Goal: Information Seeking & Learning: Learn about a topic

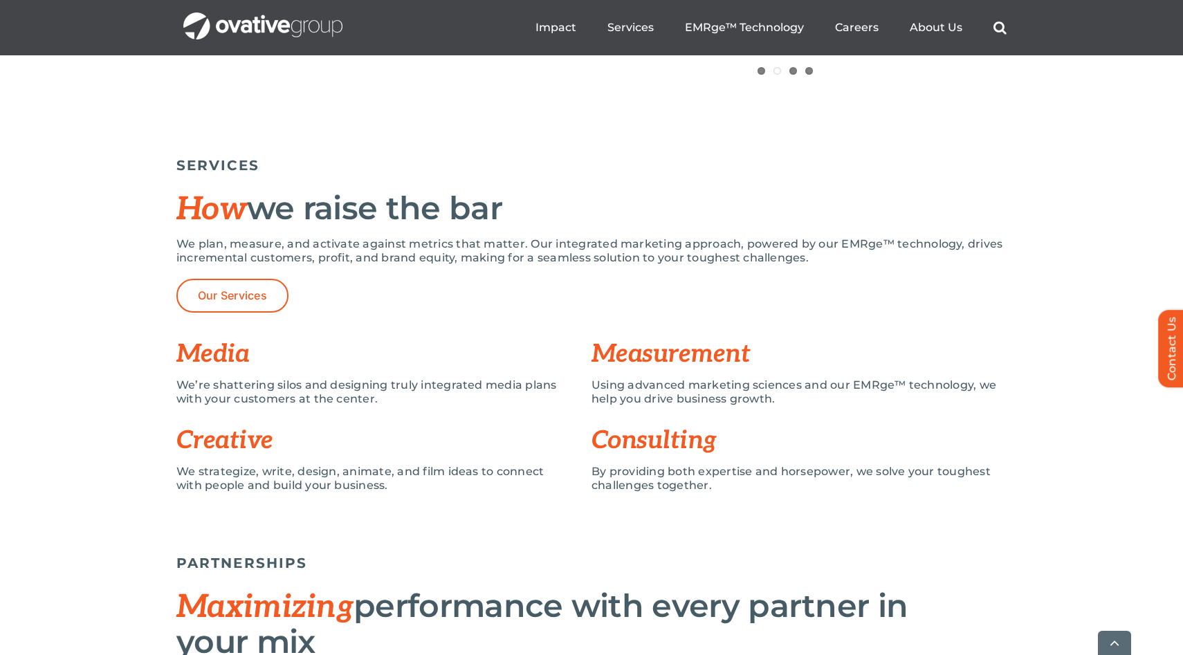
scroll to position [870, 0]
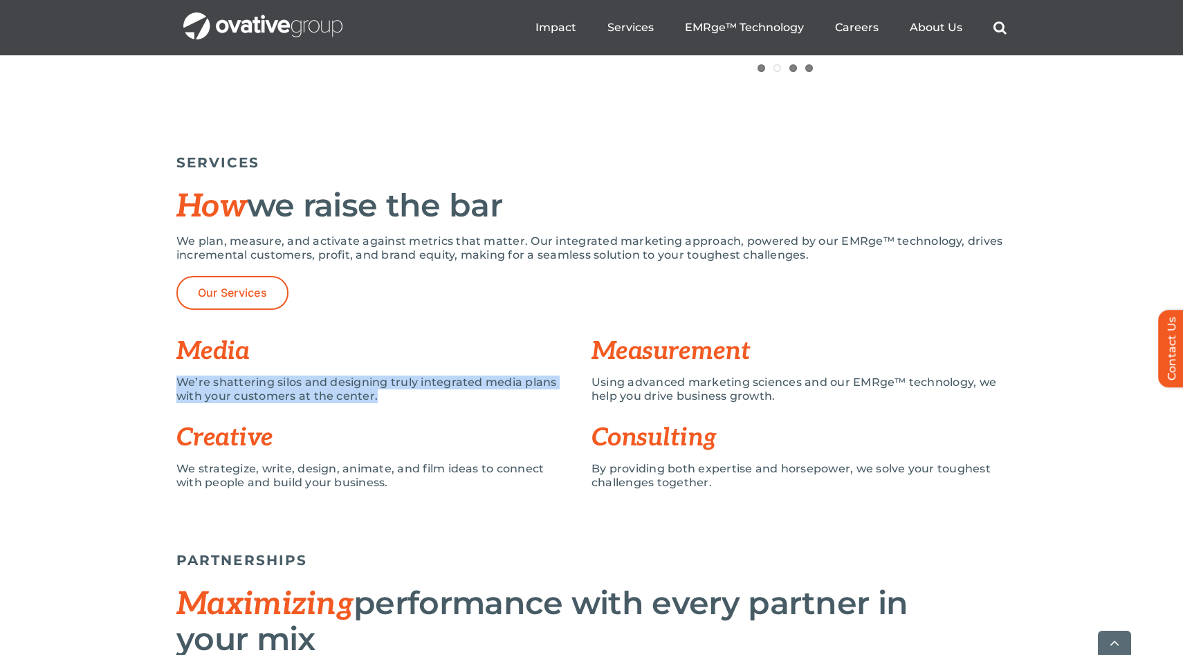
drag, startPoint x: 385, startPoint y: 396, endPoint x: 181, endPoint y: 380, distance: 204.8
click at [181, 380] on p "We’re shattering silos and designing truly integrated media plans with your cus…" at bounding box center [373, 390] width 394 height 28
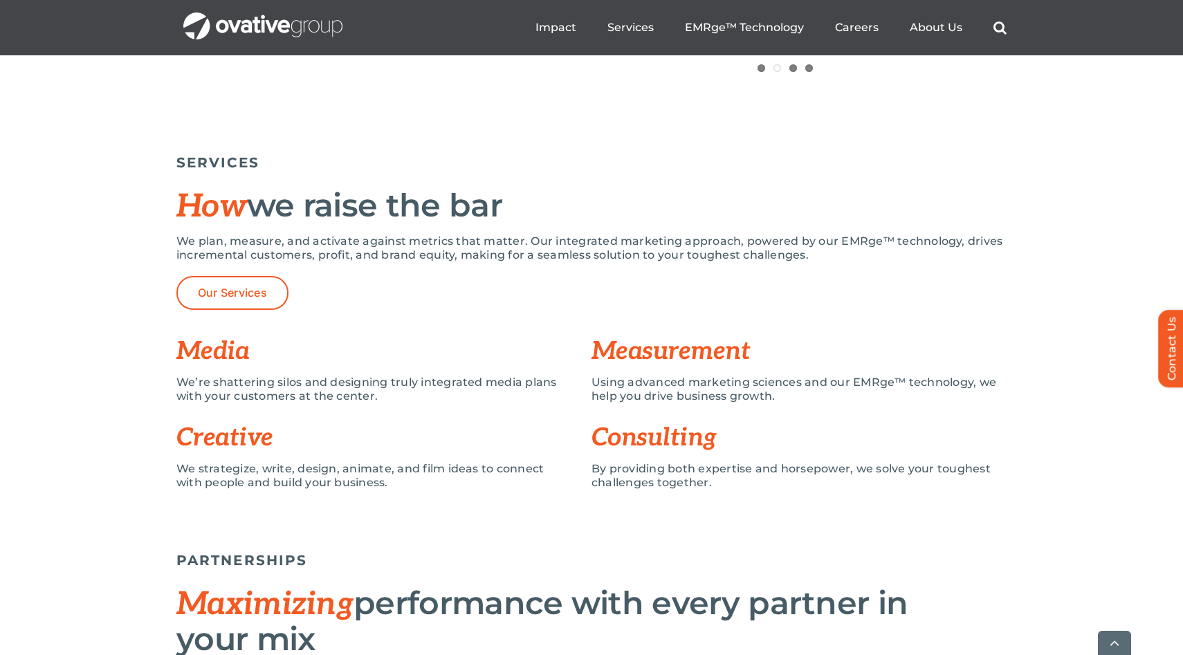
click at [244, 504] on div "SERVICES How we raise the bar We plan, measure, and activate against metrics th…" at bounding box center [591, 335] width 1183 height 377
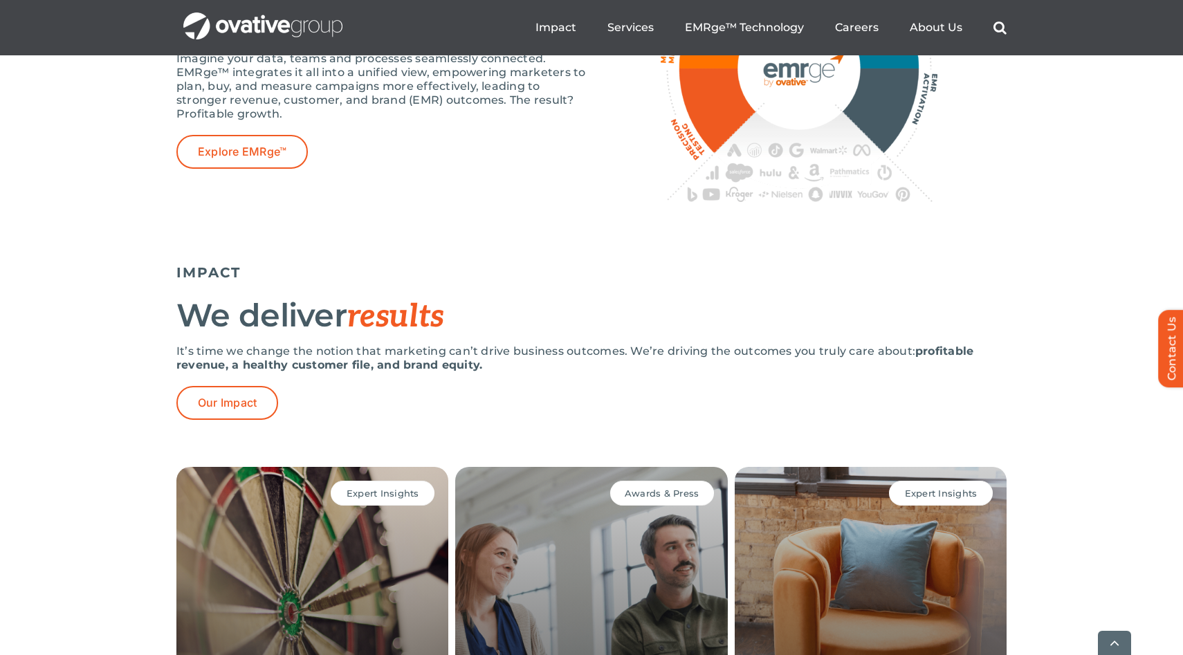
scroll to position [2603, 0]
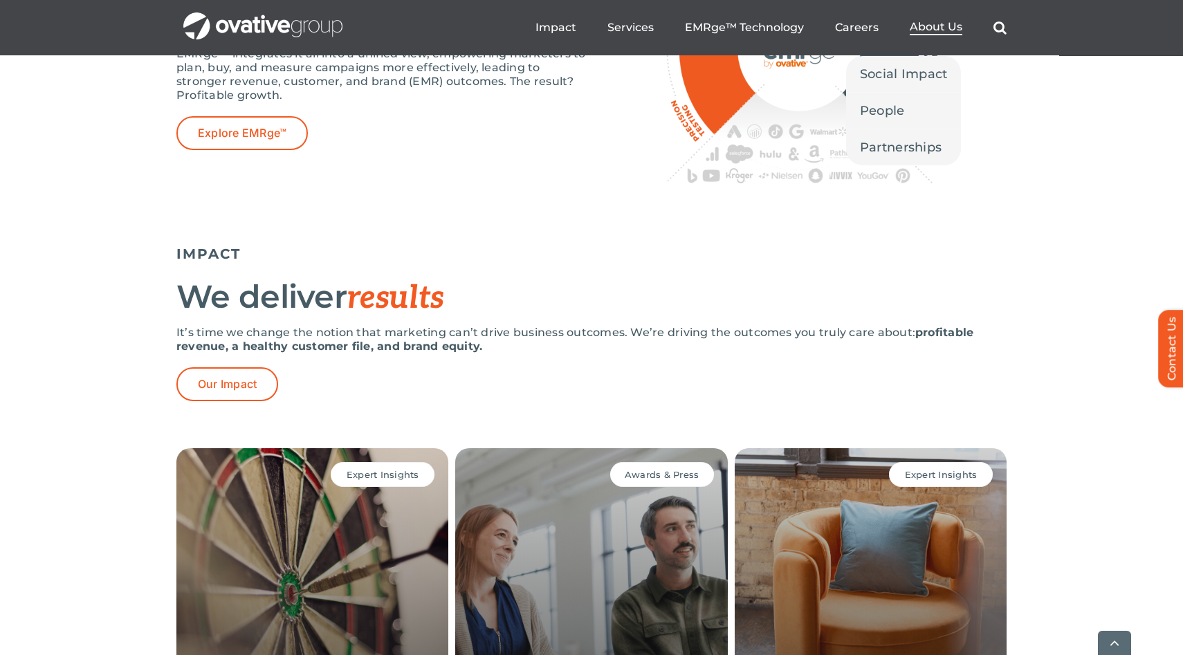
click at [933, 33] on span "About Us" at bounding box center [936, 27] width 53 height 14
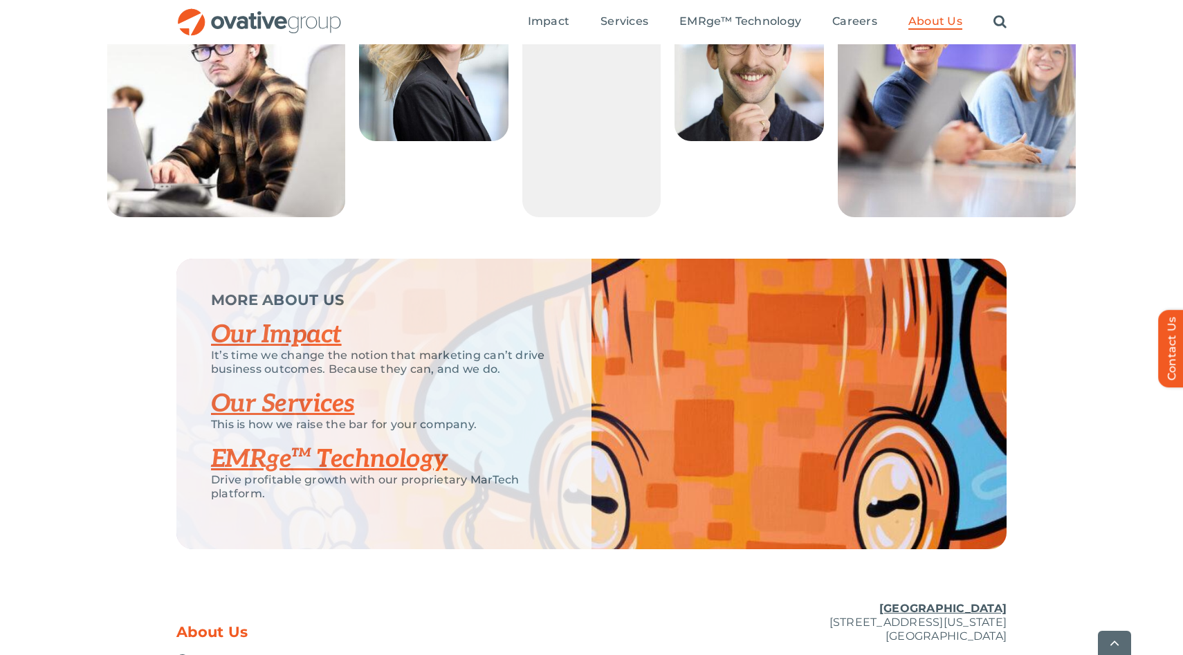
scroll to position [2890, 0]
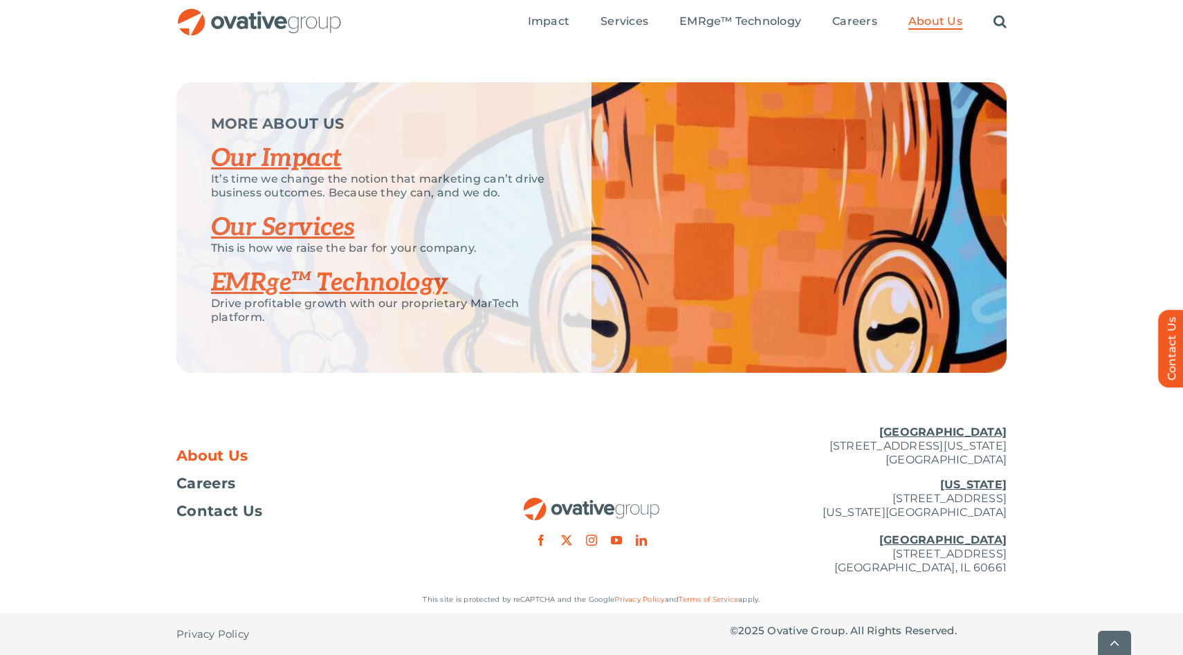
click at [304, 158] on link "Our Impact" at bounding box center [276, 158] width 131 height 30
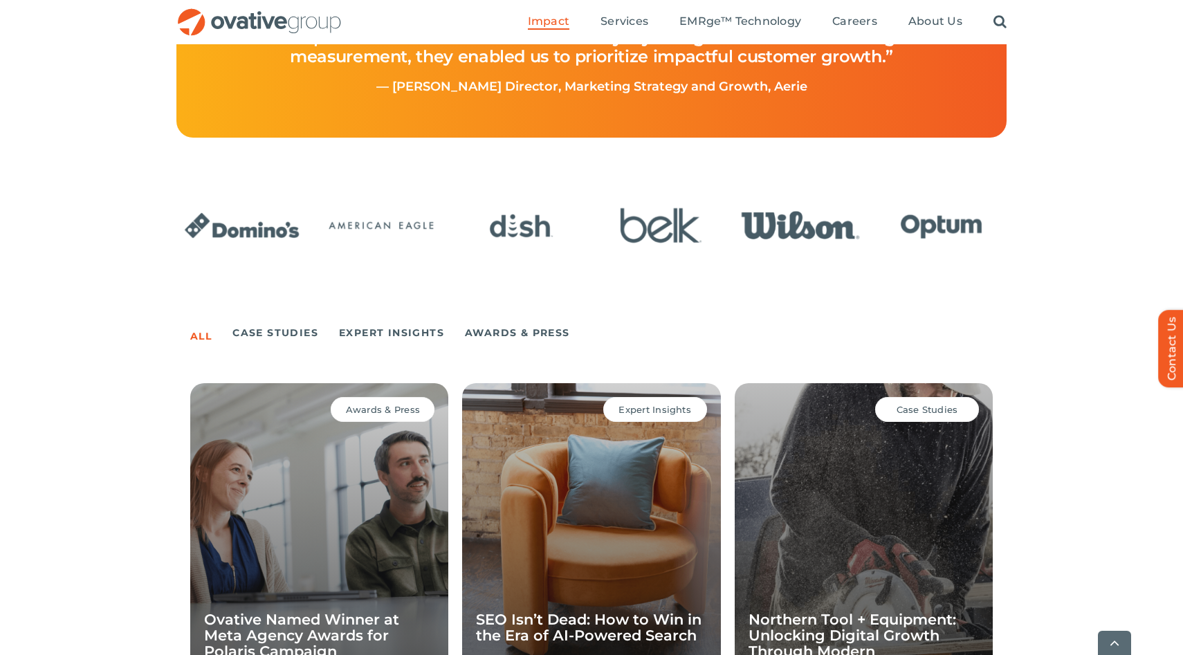
scroll to position [684, 0]
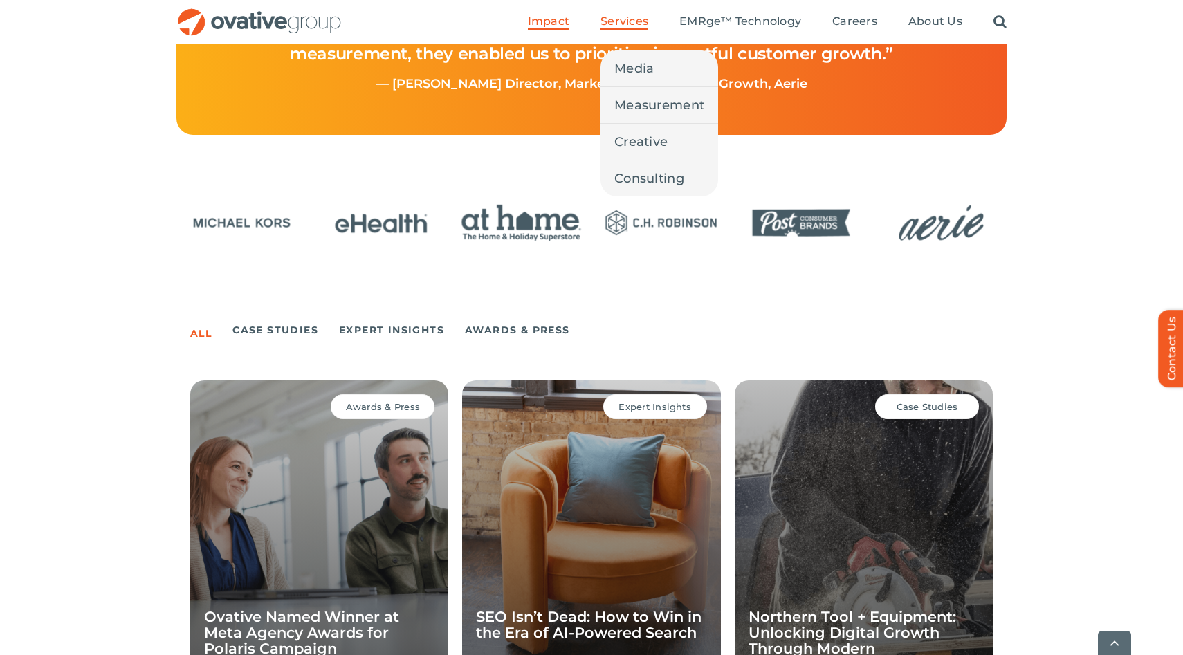
click at [625, 24] on span "Services" at bounding box center [624, 22] width 48 height 14
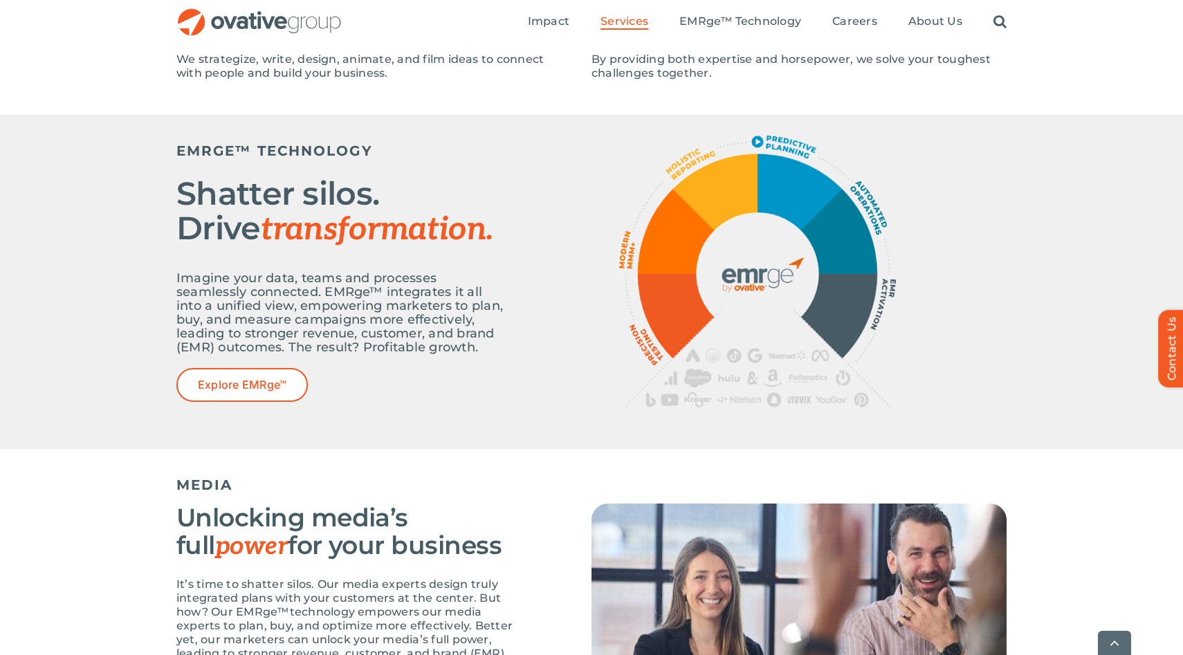
scroll to position [439, 0]
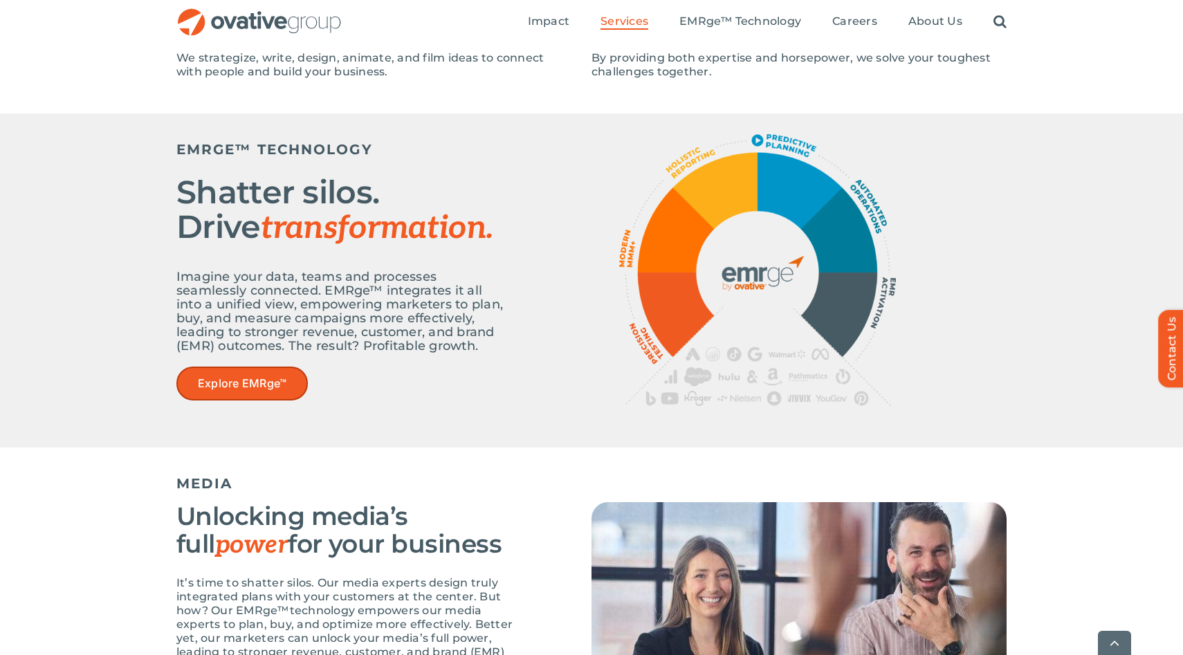
click at [244, 374] on link "Explore EMRge™" at bounding box center [241, 384] width 131 height 34
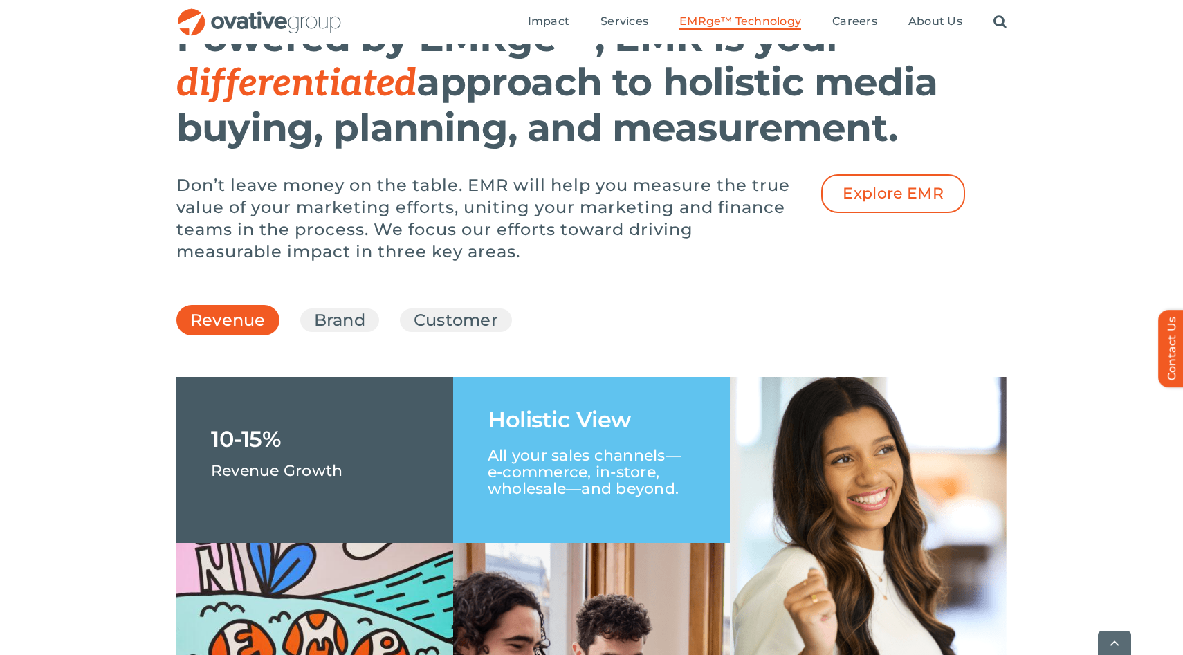
scroll to position [1839, 0]
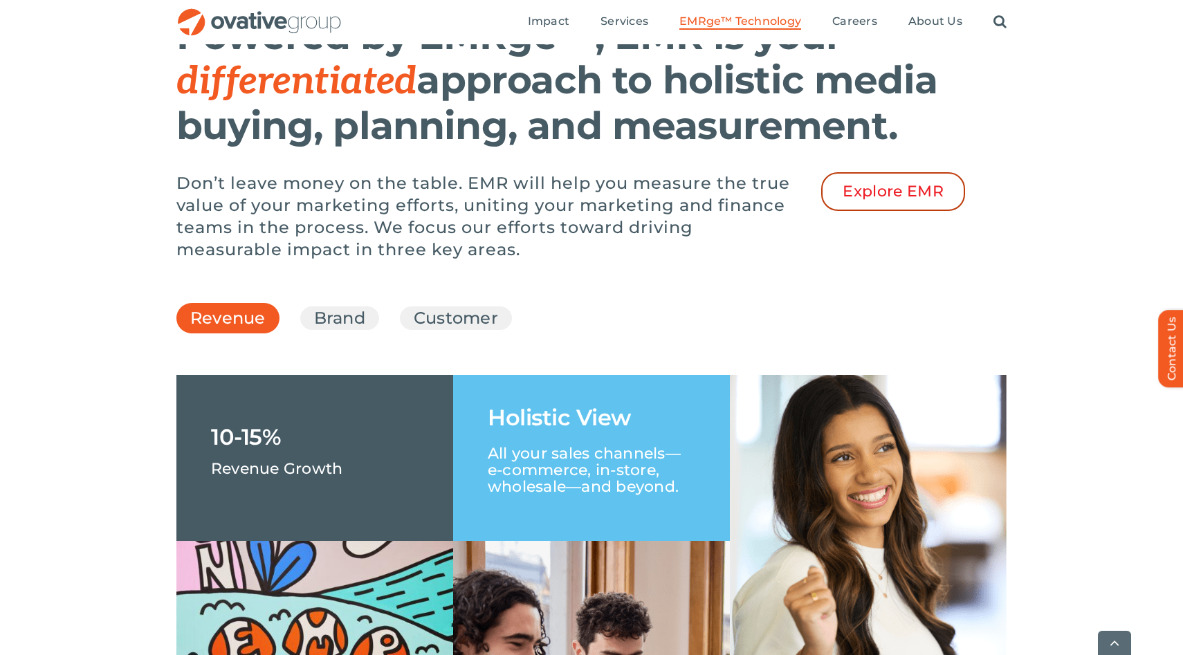
click at [883, 211] on link "Explore EMR" at bounding box center [893, 191] width 144 height 39
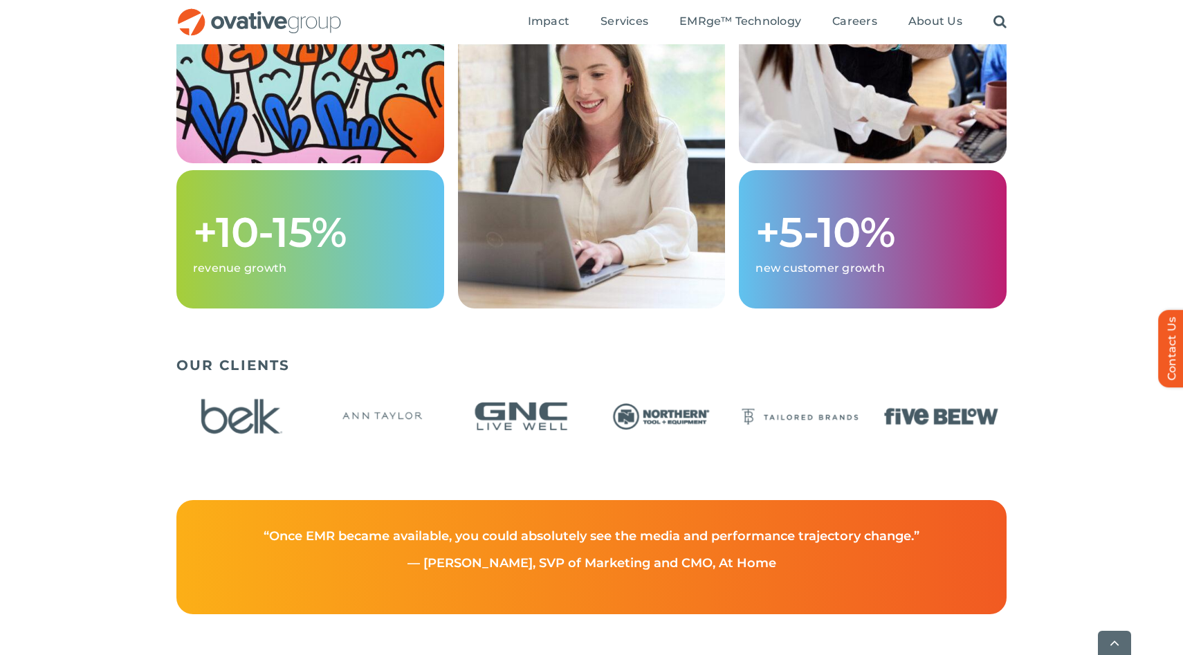
scroll to position [1682, 0]
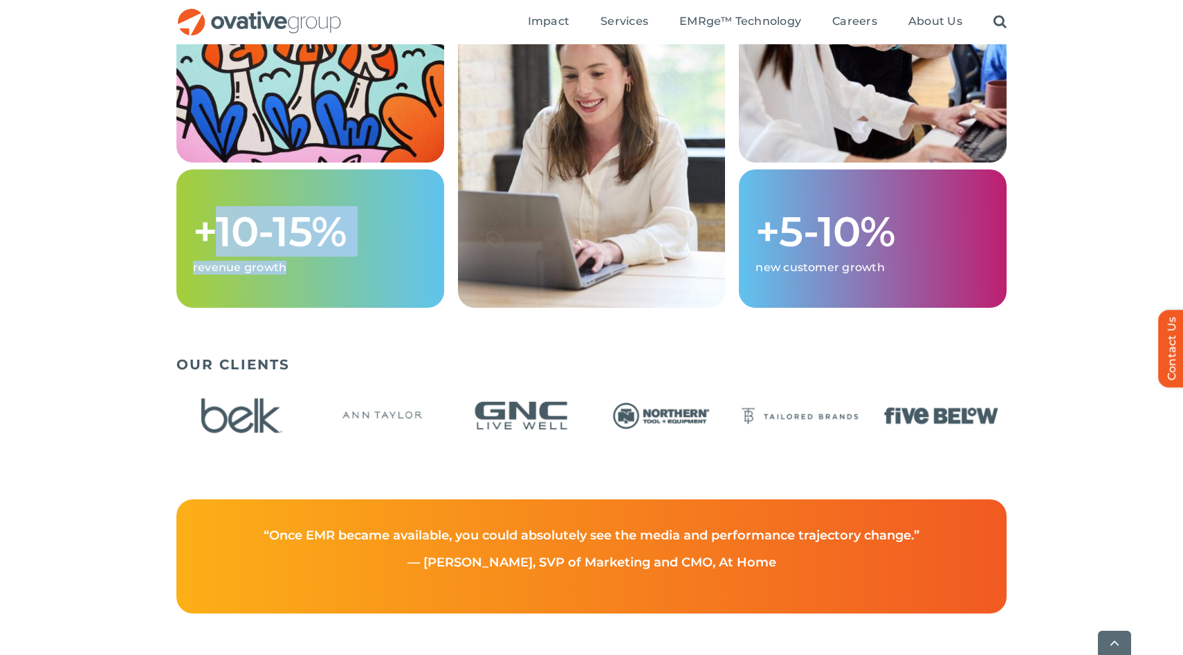
drag, startPoint x: 205, startPoint y: 239, endPoint x: 315, endPoint y: 279, distance: 117.7
click at [315, 279] on div "+10-15% revenue growth" at bounding box center [310, 238] width 268 height 138
click at [315, 275] on p "revenue growth" at bounding box center [310, 268] width 235 height 14
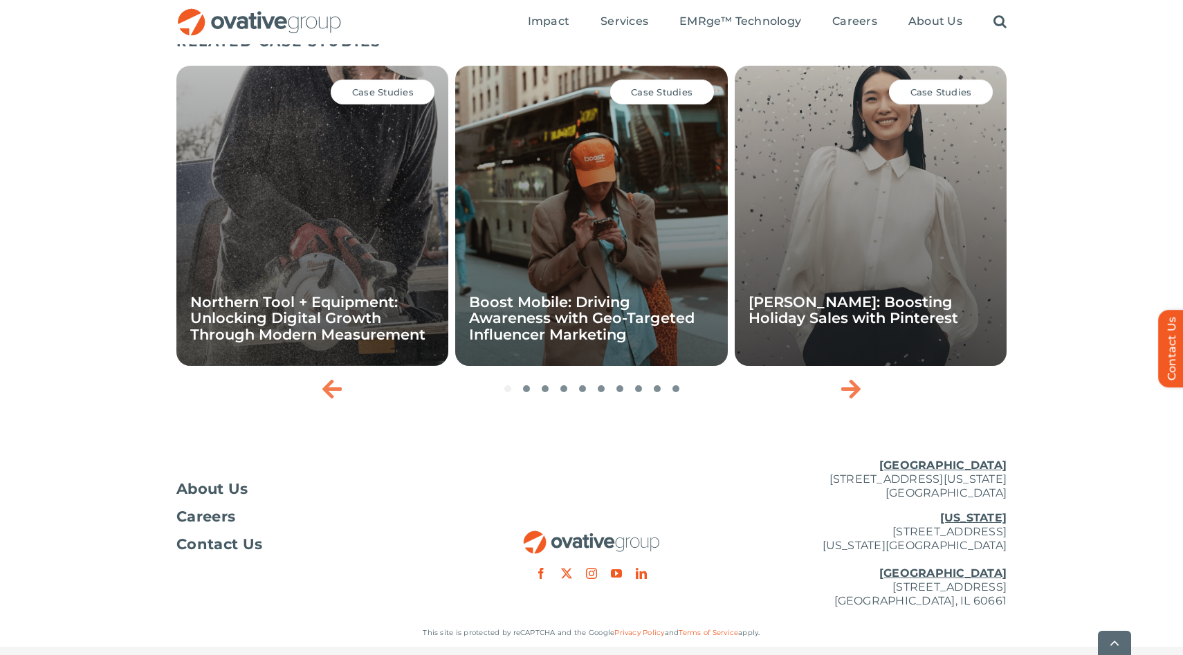
scroll to position [2367, 0]
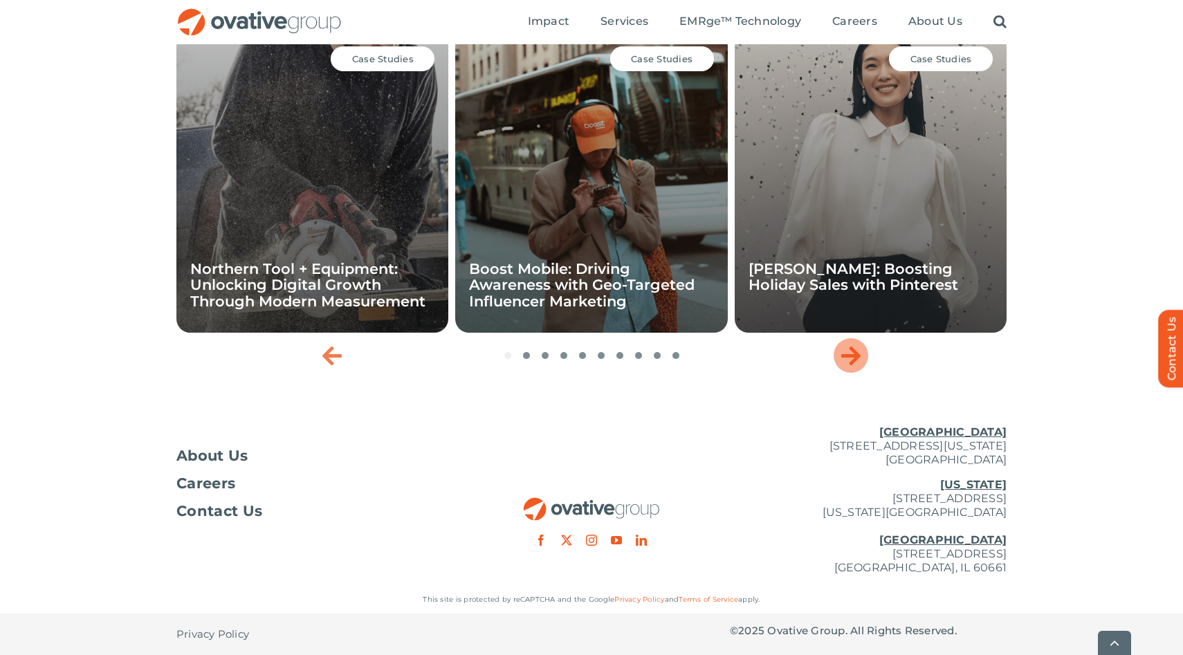
click at [852, 354] on icon "Next slide" at bounding box center [850, 356] width 19 height 22
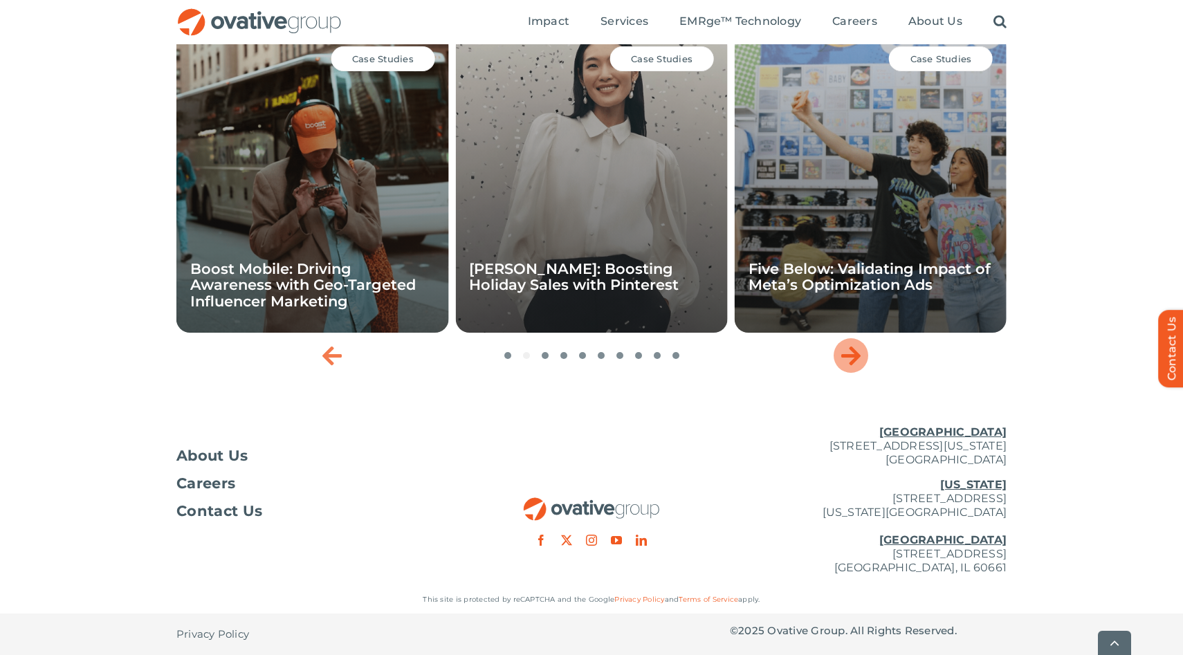
click at [852, 354] on icon "Next slide" at bounding box center [850, 356] width 19 height 22
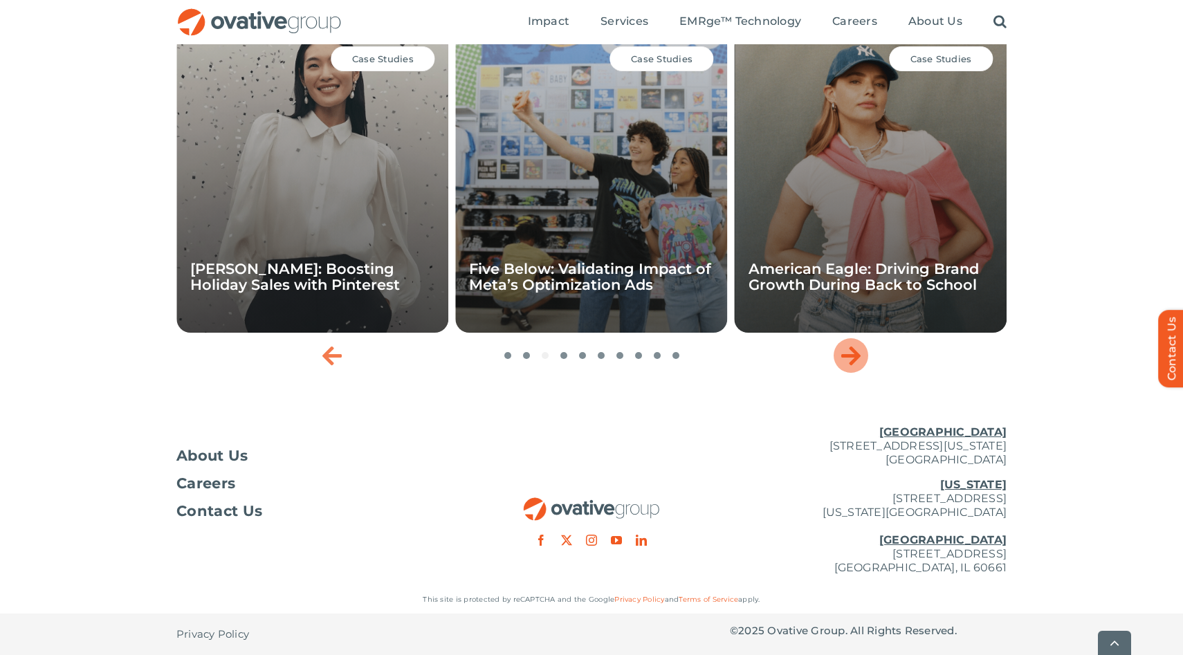
click at [852, 354] on icon "Next slide" at bounding box center [850, 356] width 19 height 22
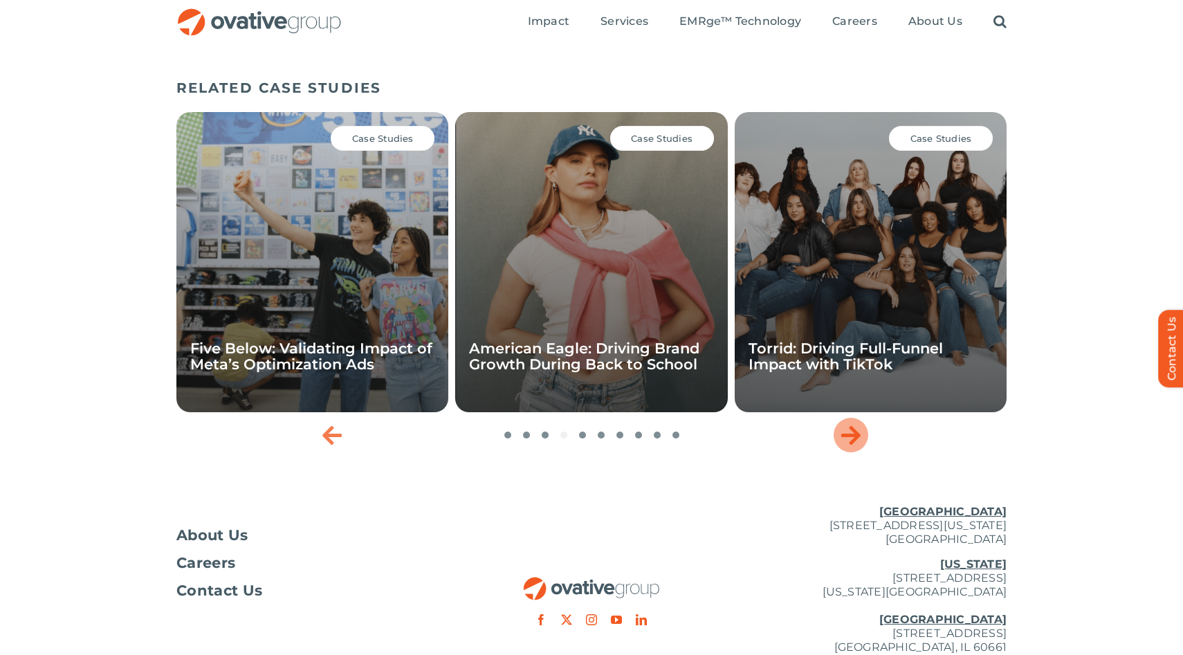
scroll to position [2275, 0]
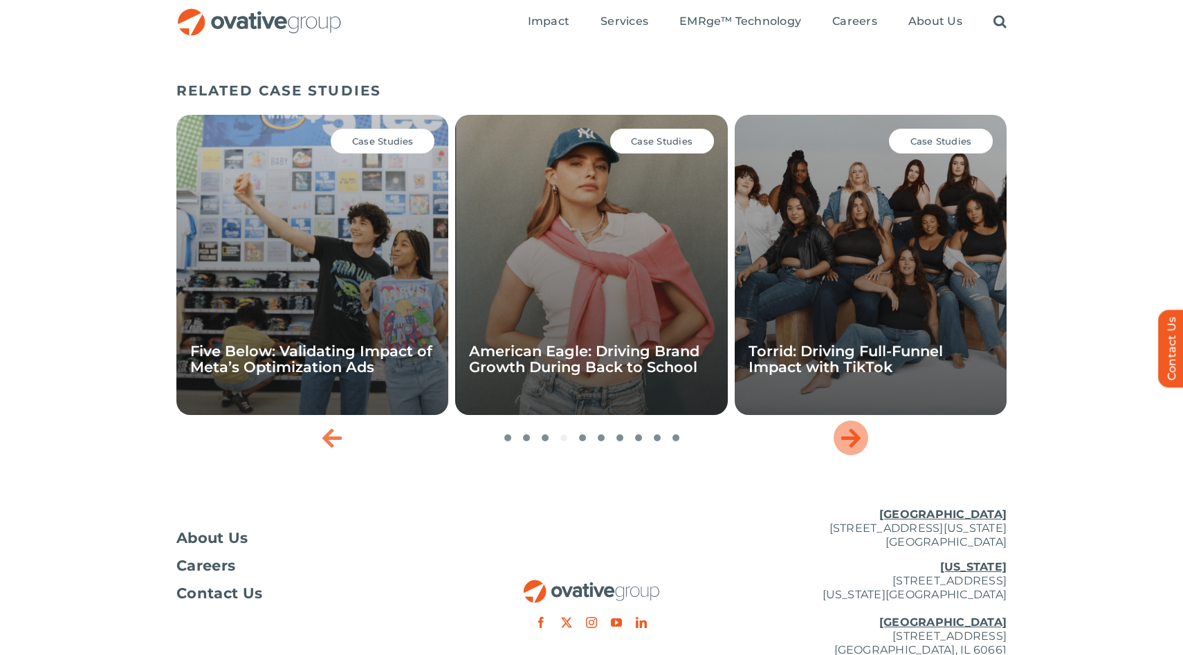
click at [848, 449] on icon "Next slide" at bounding box center [850, 438] width 19 height 22
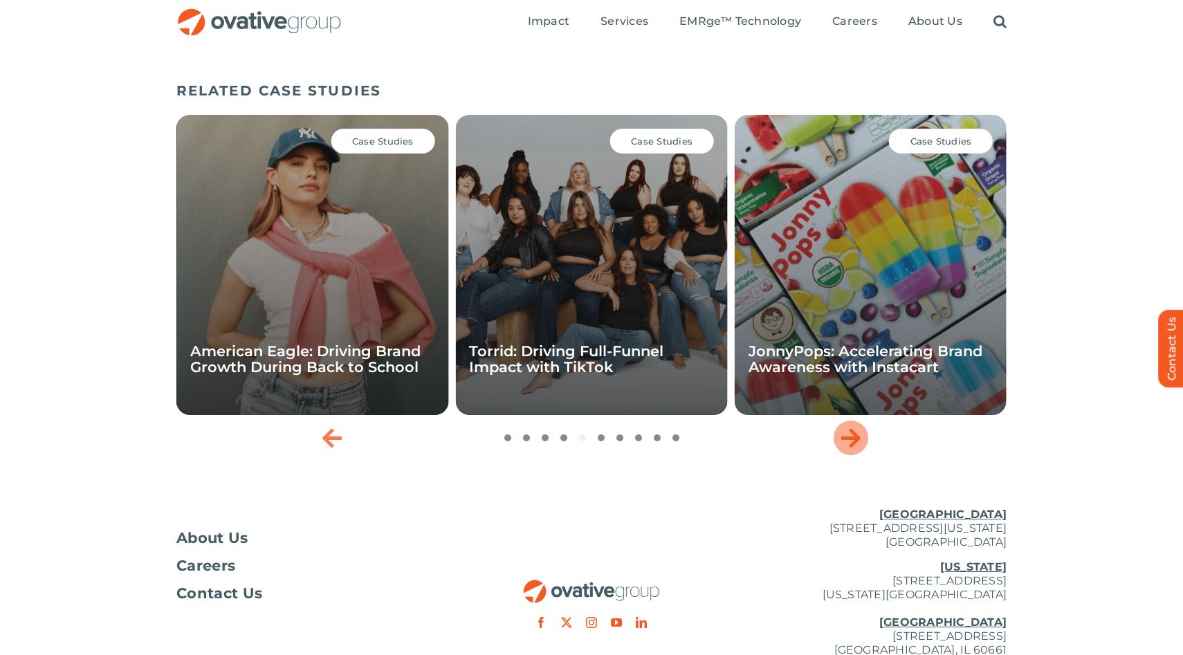
click at [848, 449] on icon "Next slide" at bounding box center [850, 438] width 19 height 22
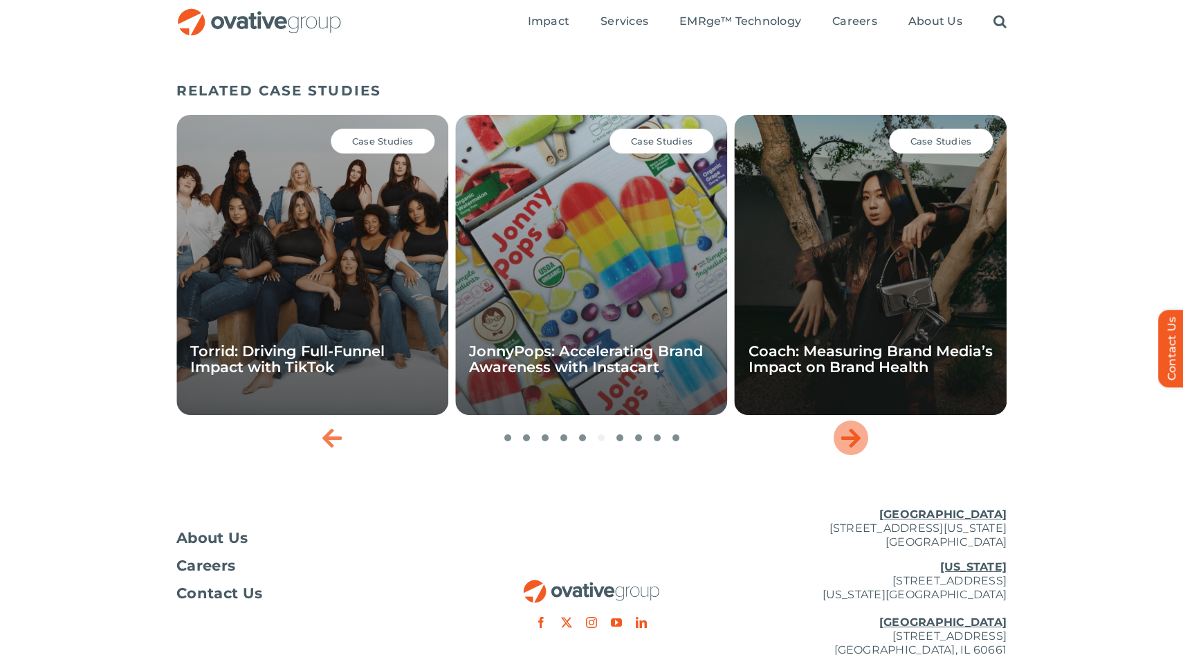
click at [848, 449] on icon "Next slide" at bounding box center [850, 438] width 19 height 22
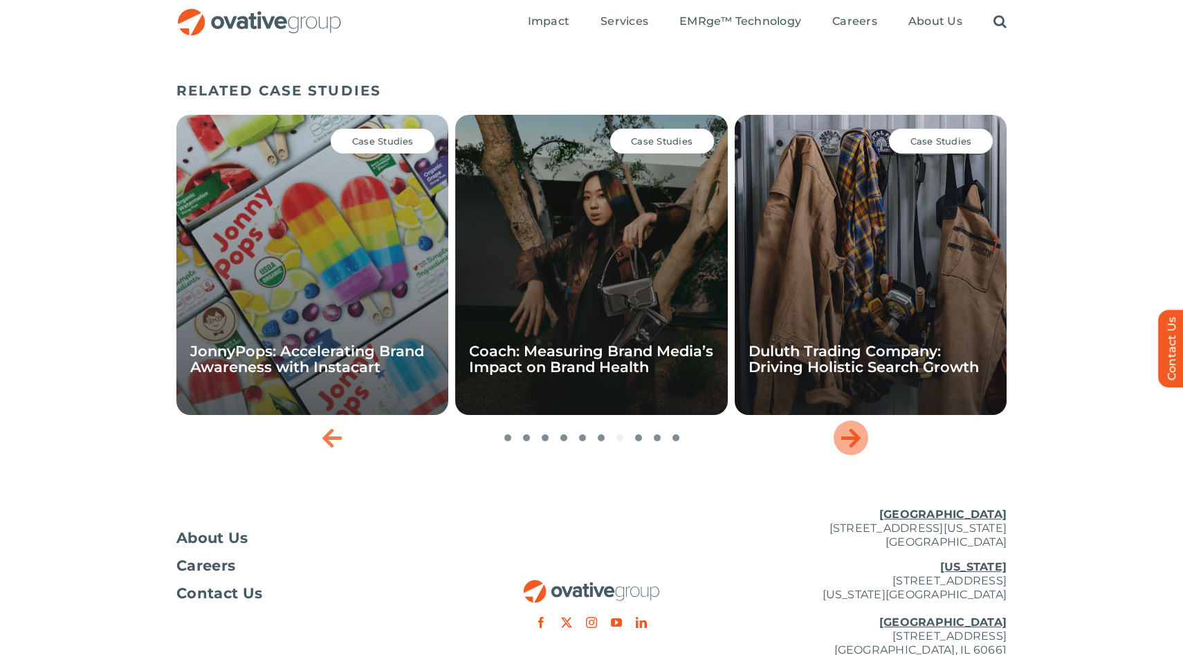
click at [848, 449] on icon "Next slide" at bounding box center [850, 438] width 19 height 22
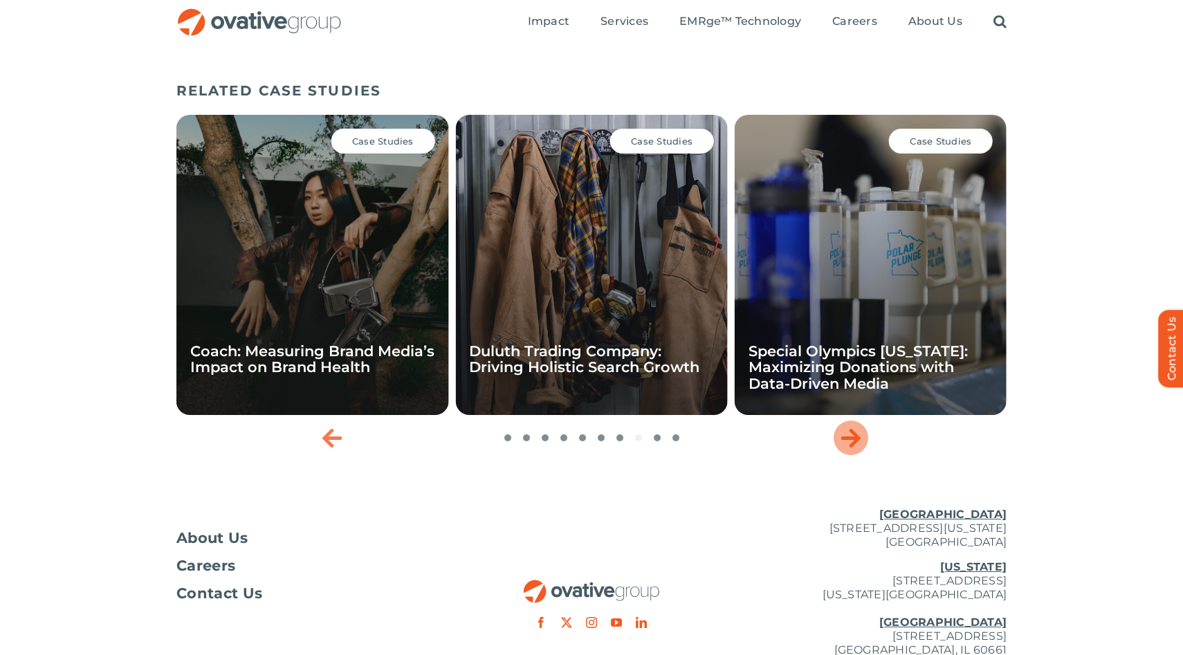
click at [849, 449] on icon "Next slide" at bounding box center [850, 438] width 19 height 22
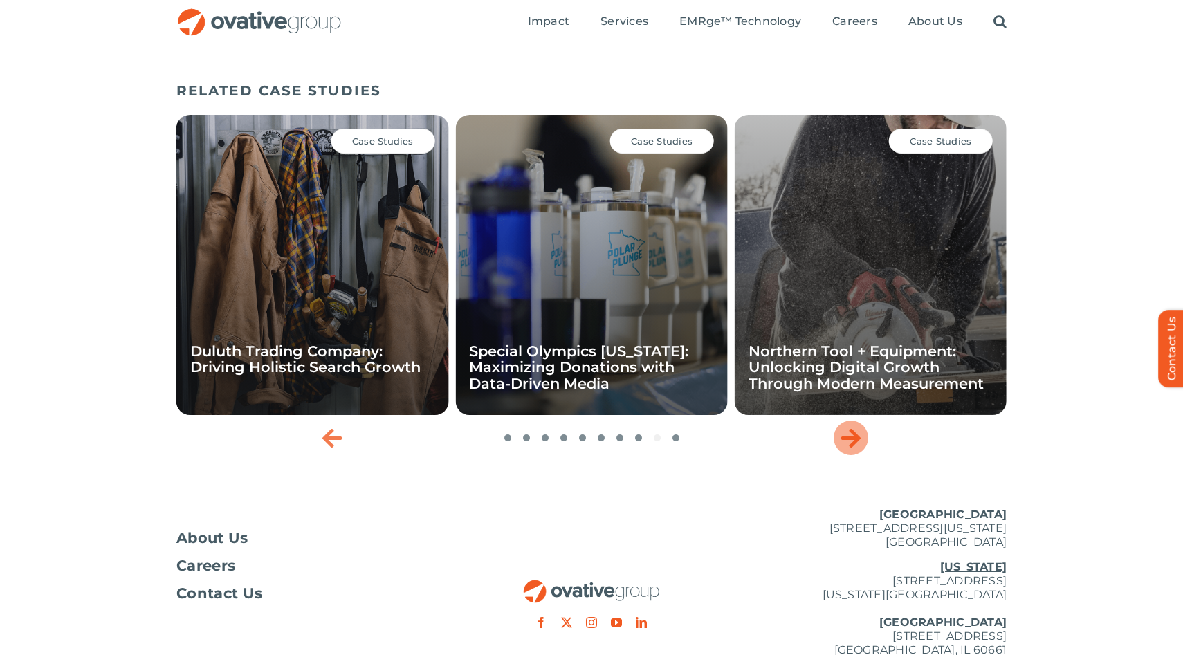
click at [849, 449] on icon "Next slide" at bounding box center [850, 438] width 19 height 22
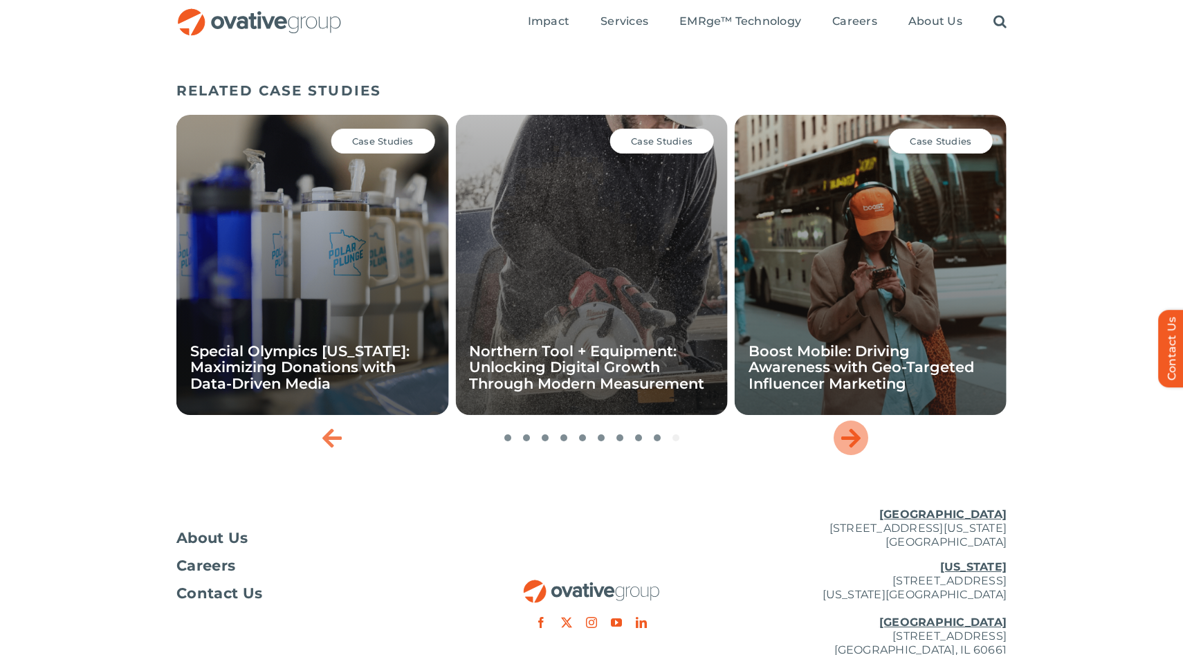
click at [850, 449] on icon "Next slide" at bounding box center [850, 438] width 19 height 22
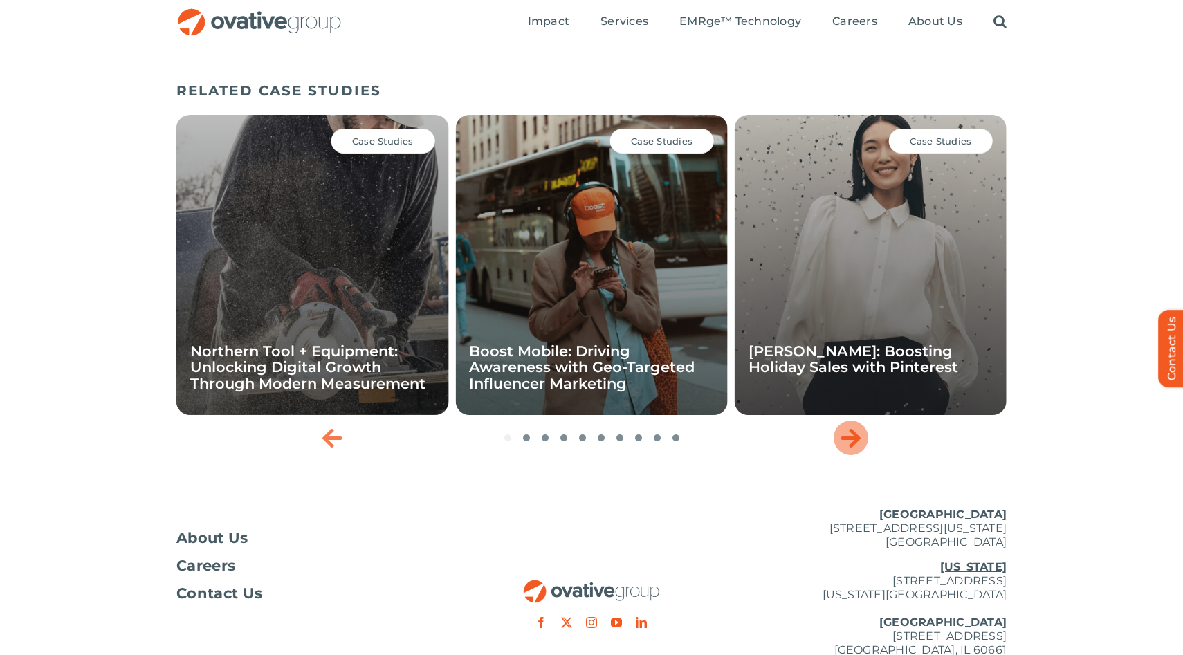
click at [850, 449] on icon "Next slide" at bounding box center [850, 438] width 19 height 22
